Goal: Task Accomplishment & Management: Manage account settings

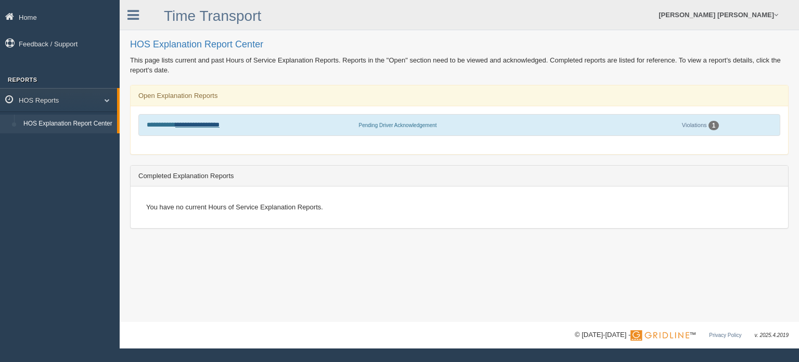
click at [203, 124] on link "**********" at bounding box center [197, 124] width 44 height 7
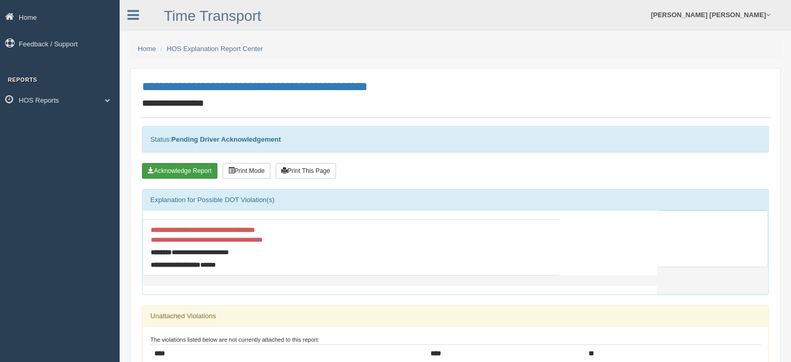
click at [198, 172] on button "Acknowledge Report" at bounding box center [179, 171] width 75 height 16
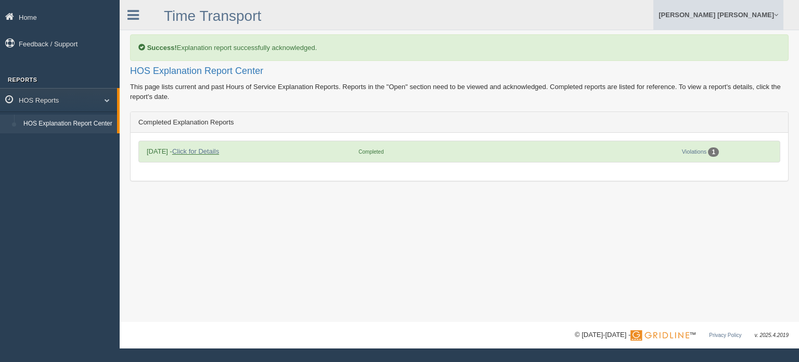
click at [757, 12] on link "[PERSON_NAME] [PERSON_NAME]" at bounding box center [718, 15] width 130 height 30
click at [728, 62] on link "Log Off" at bounding box center [725, 61] width 113 height 21
